Goal: Obtain resource: Download file/media

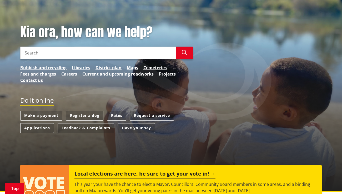
scroll to position [88, 0]
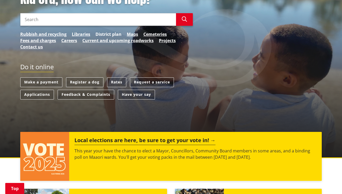
click at [110, 32] on link "District plan" at bounding box center [108, 34] width 26 height 6
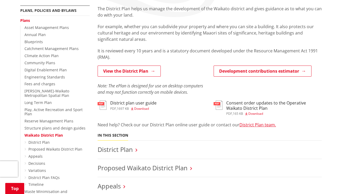
scroll to position [117, 0]
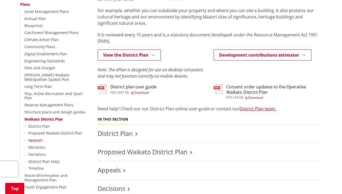
click at [32, 137] on link "Appeals" at bounding box center [35, 139] width 14 height 5
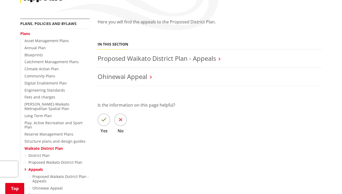
scroll to position [58, 0]
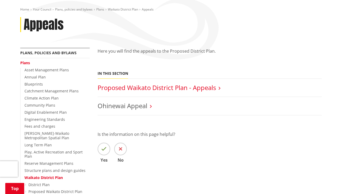
click at [216, 88] on link "Proposed Waikato District Plan - Appeals" at bounding box center [157, 87] width 118 height 9
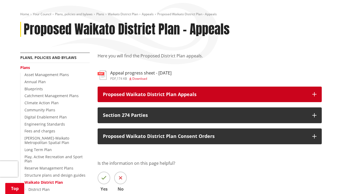
scroll to position [58, 0]
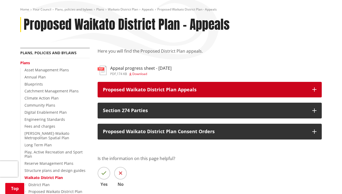
click at [317, 88] on button "Proposed Waikato District Plan Appeals" at bounding box center [210, 90] width 224 height 16
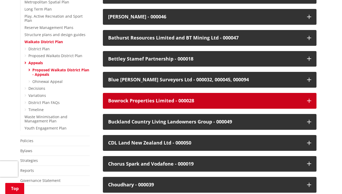
scroll to position [204, 0]
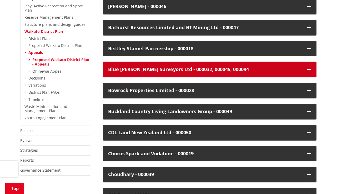
click at [308, 69] on icon "button" at bounding box center [309, 69] width 4 height 4
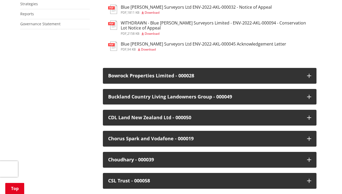
scroll to position [380, 0]
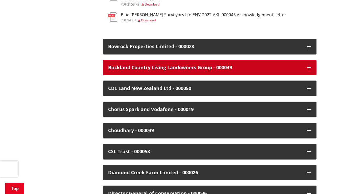
click at [310, 64] on button "Buckland Country Living Landowners Group - 000049" at bounding box center [209, 68] width 213 height 16
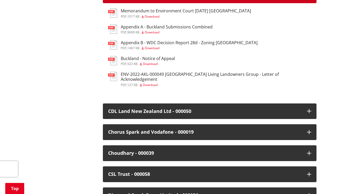
scroll to position [438, 0]
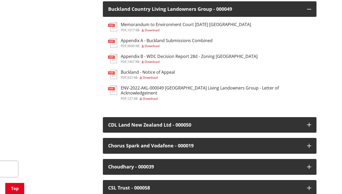
click at [153, 76] on span "Download" at bounding box center [150, 77] width 15 height 4
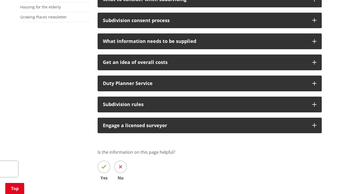
scroll to position [263, 0]
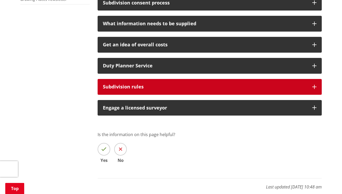
click at [310, 85] on button "Subdivision rules" at bounding box center [210, 87] width 224 height 16
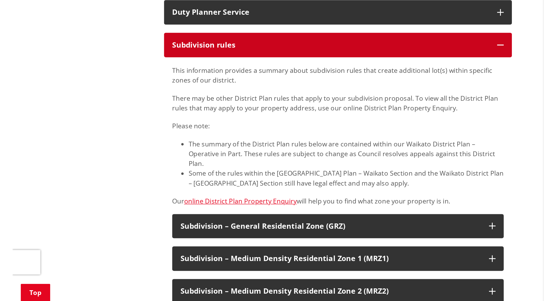
scroll to position [321, 0]
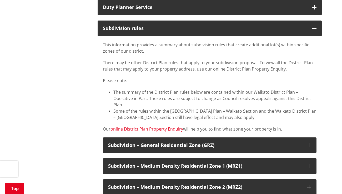
click at [157, 126] on link "online District Plan Property Enquiry" at bounding box center [146, 129] width 73 height 6
